Goal: Transaction & Acquisition: Purchase product/service

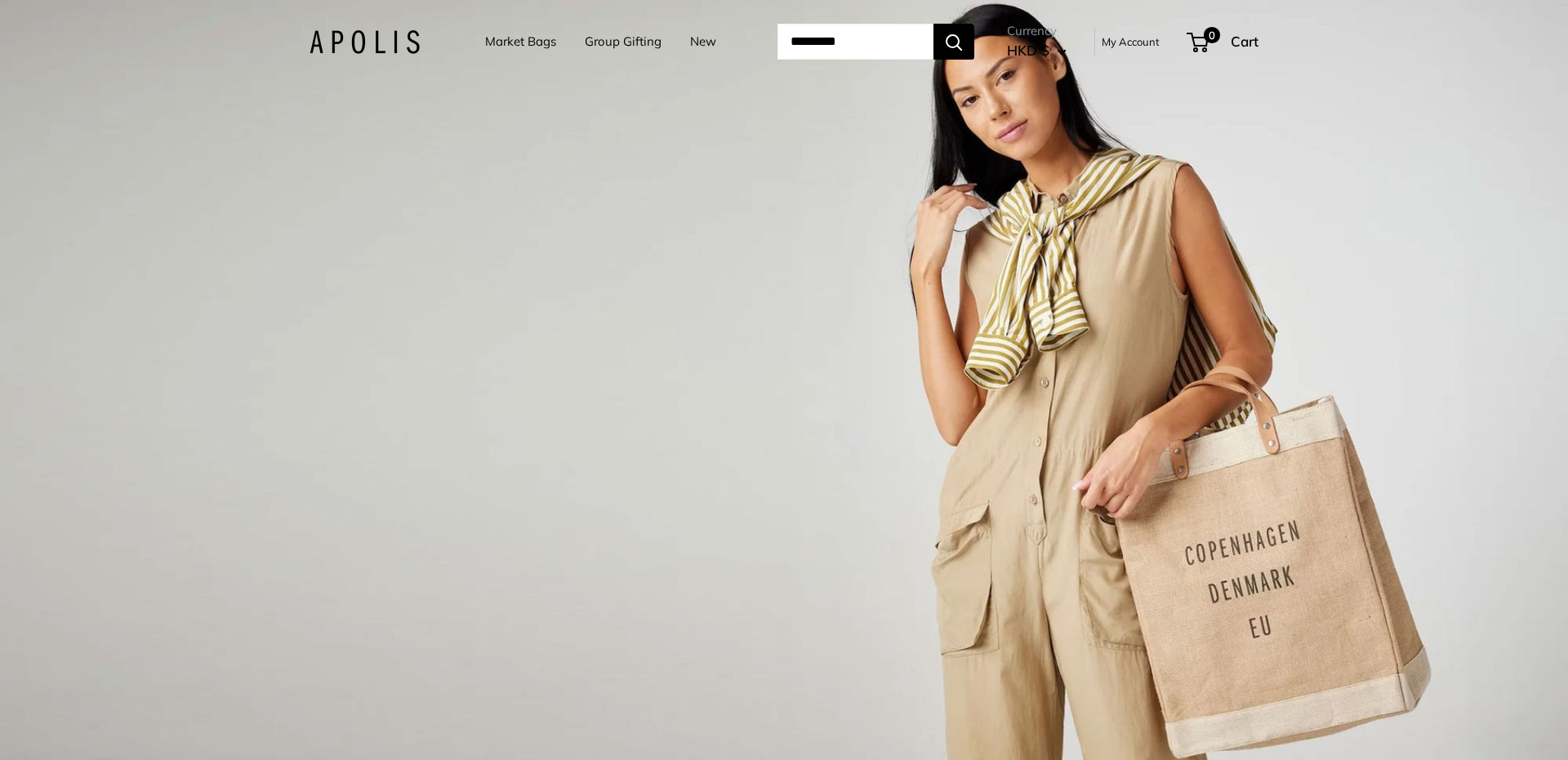
click at [360, 29] on div "Market Bags Group Gifting New Need help? Text Us: 20919 hello@apolisglobal.com …" at bounding box center [784, 41] width 949 height 51
click at [534, 61] on li "Market Bags" at bounding box center [521, 41] width 71 height 51
click at [508, 41] on link "Market Bags" at bounding box center [521, 41] width 71 height 23
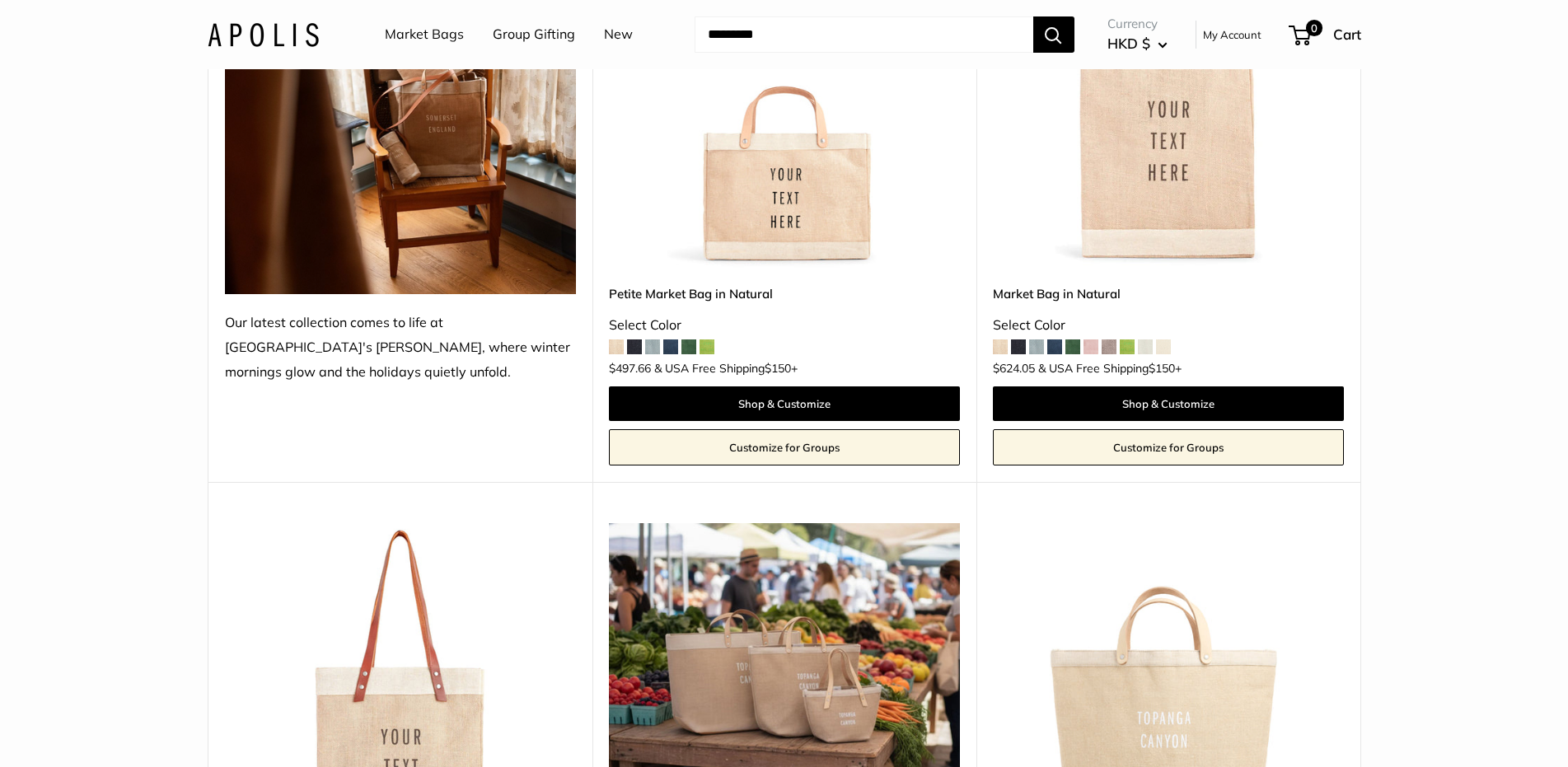
scroll to position [165, 0]
